Goal: Navigation & Orientation: Find specific page/section

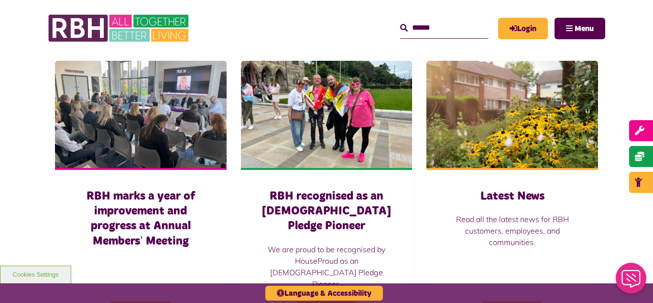
scroll to position [650, 0]
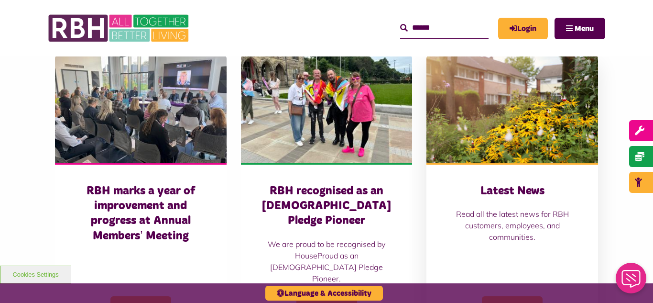
click at [506, 114] on img at bounding box center [512, 108] width 172 height 107
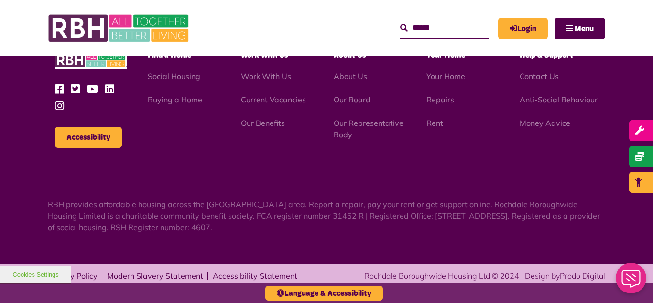
scroll to position [1360, 0]
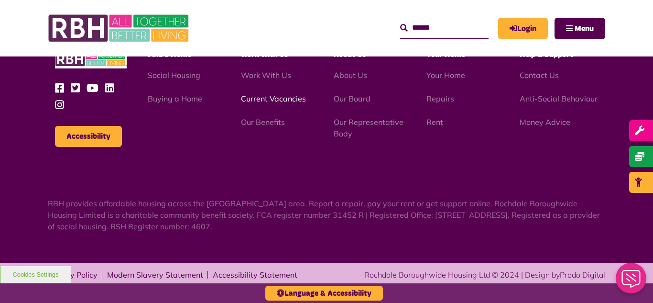
click at [260, 98] on link "Current Vacancies" at bounding box center [273, 99] width 65 height 10
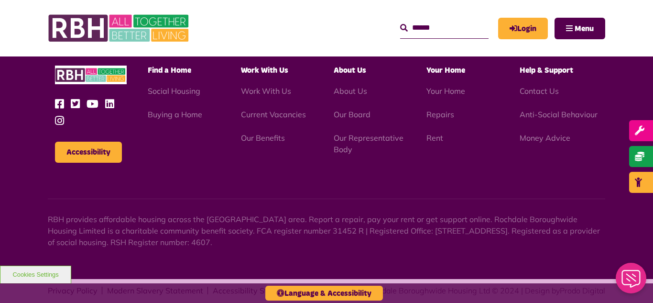
scroll to position [1123, 0]
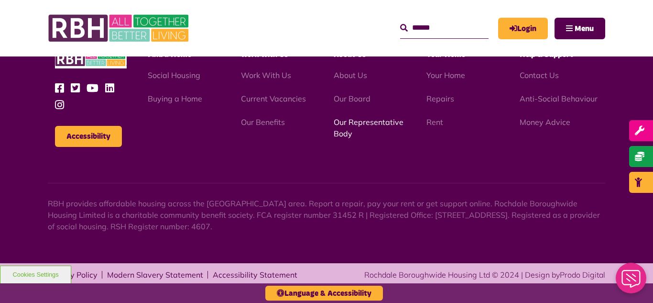
click at [353, 121] on link "Our Representative Body" at bounding box center [369, 127] width 70 height 21
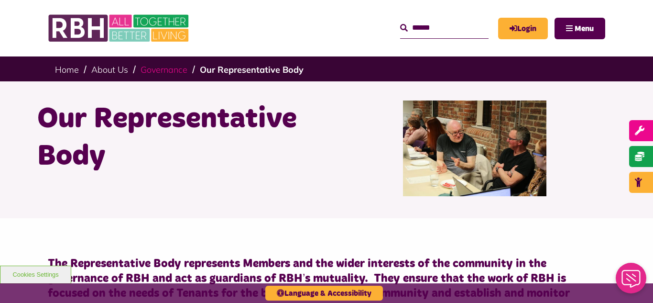
click at [158, 72] on link "Governance" at bounding box center [164, 69] width 47 height 11
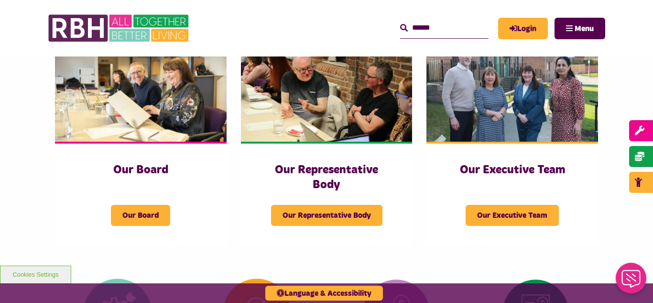
scroll to position [172, 0]
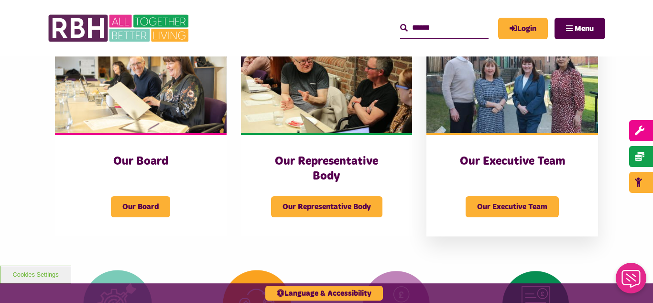
click at [490, 120] on img at bounding box center [512, 79] width 172 height 107
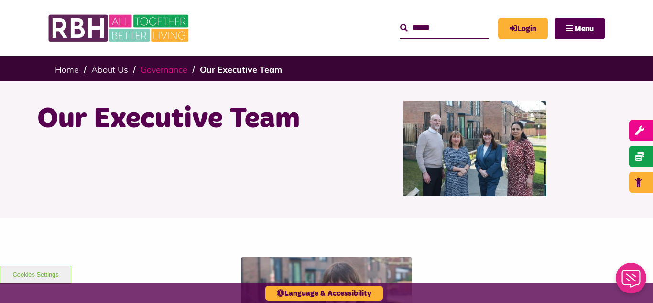
click at [170, 69] on link "Governance" at bounding box center [164, 69] width 47 height 11
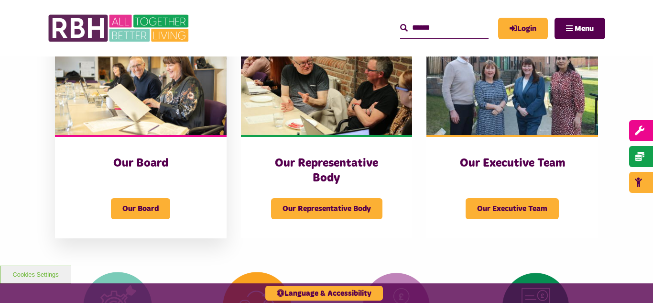
scroll to position [172, 0]
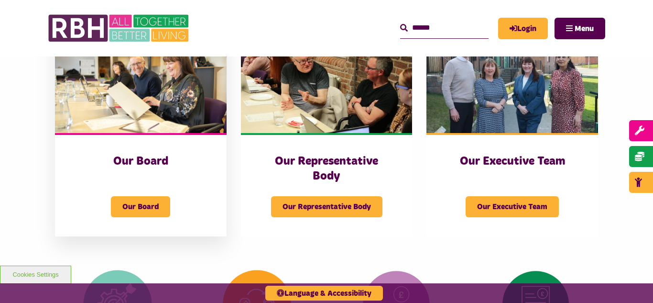
click at [131, 122] on img at bounding box center [141, 79] width 172 height 107
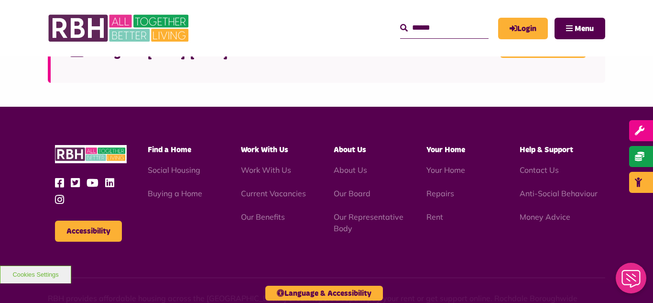
scroll to position [2447, 0]
